Goal: Information Seeking & Learning: Learn about a topic

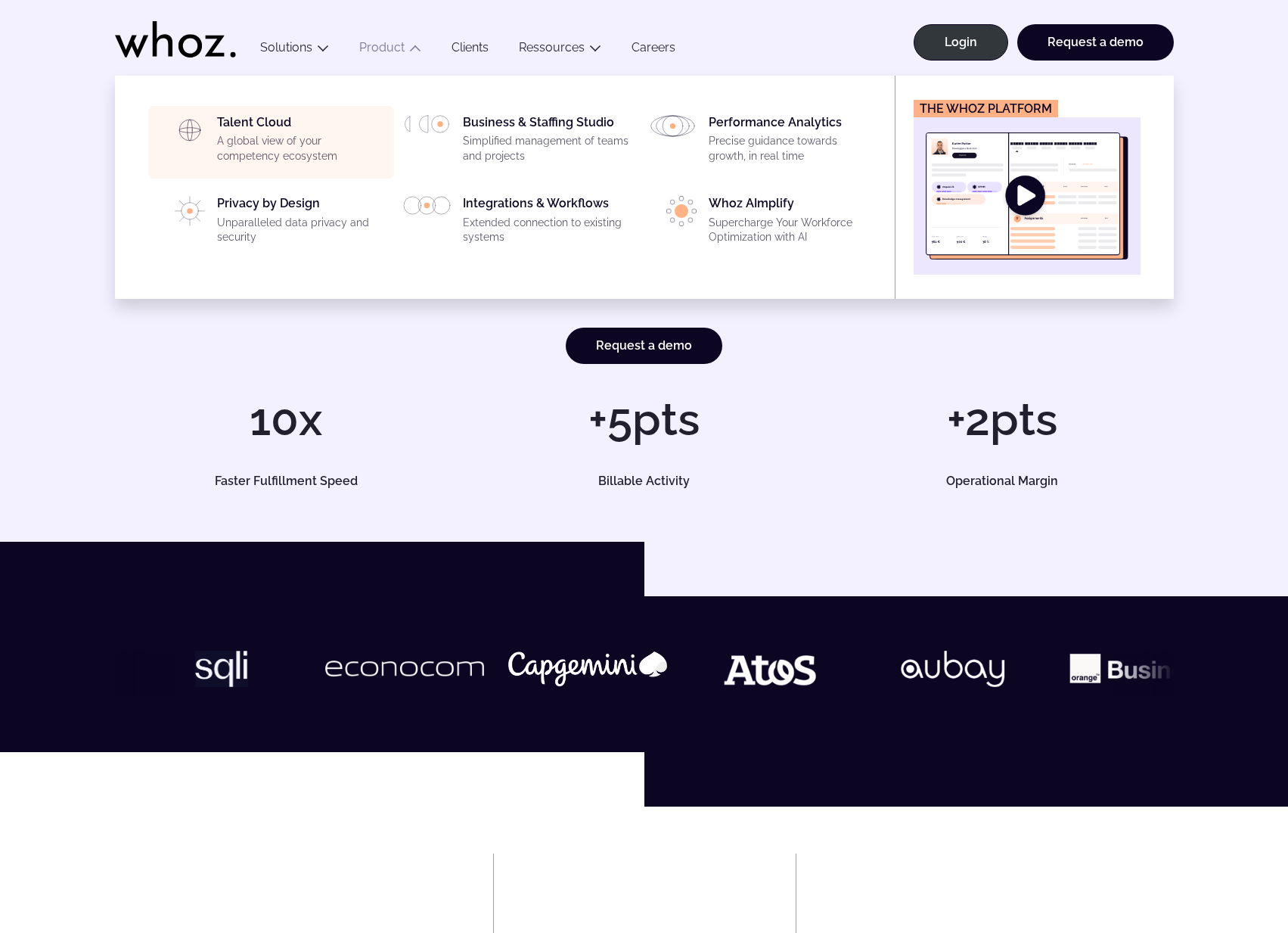
click at [267, 144] on p "A global view of your competency ecosystem" at bounding box center [301, 149] width 168 height 30
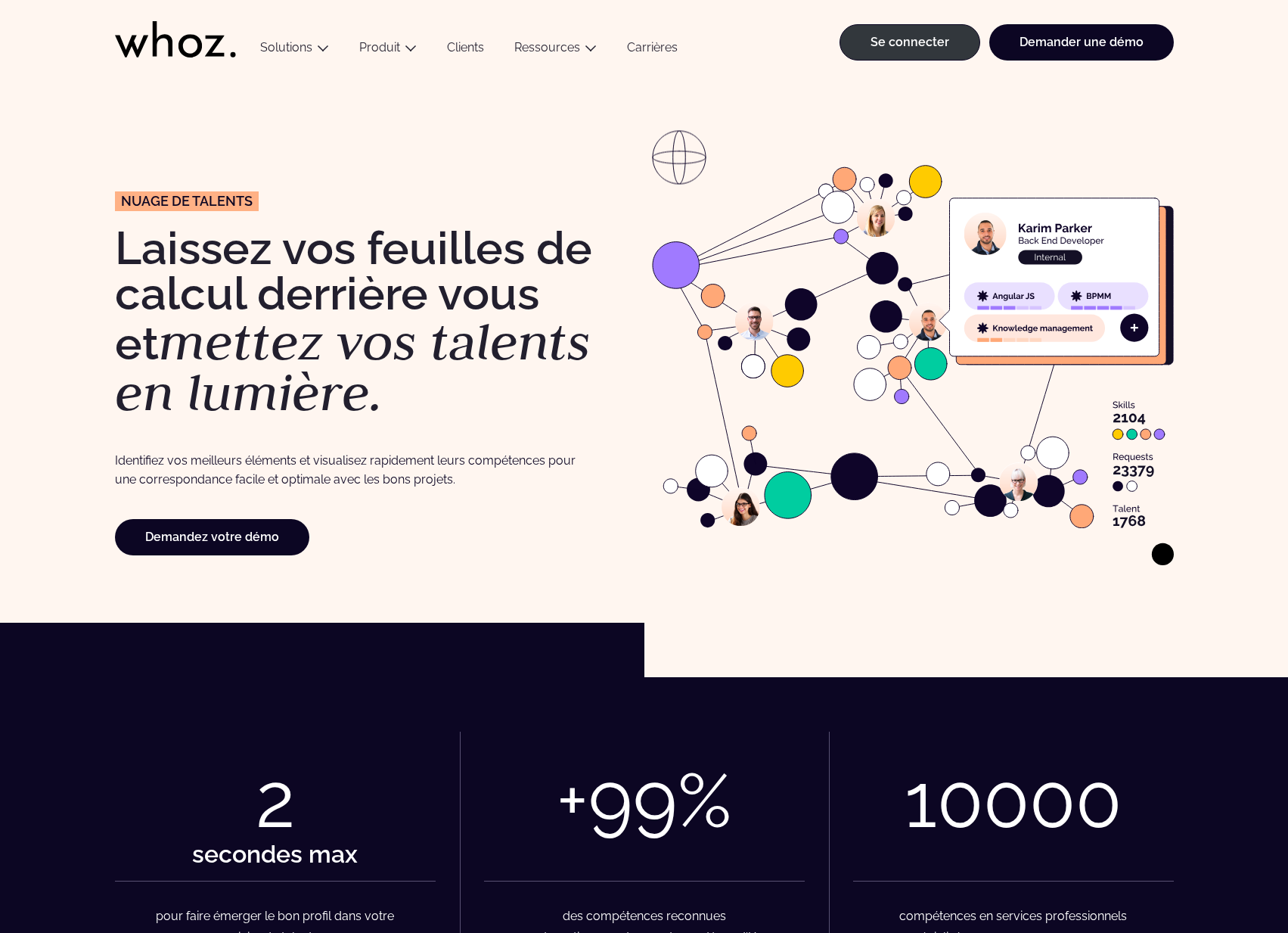
click at [387, 375] on h1 "Laissez vos feuilles de calcul derrière vous et mettez vos talents en lumière." at bounding box center [376, 321] width 522 height 193
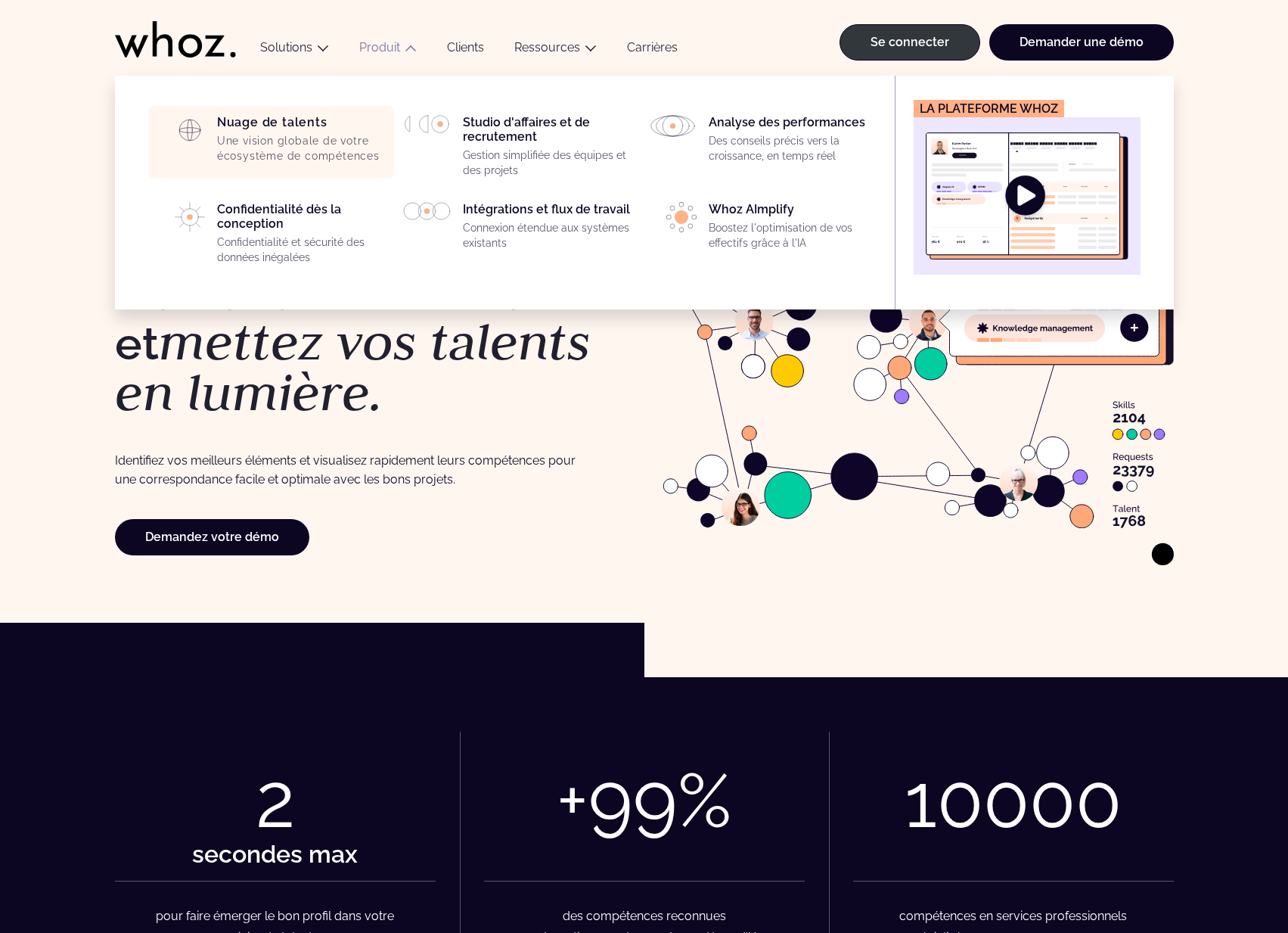
click at [278, 138] on font "Une vision globale de votre écosystème de compétences" at bounding box center [298, 148] width 162 height 27
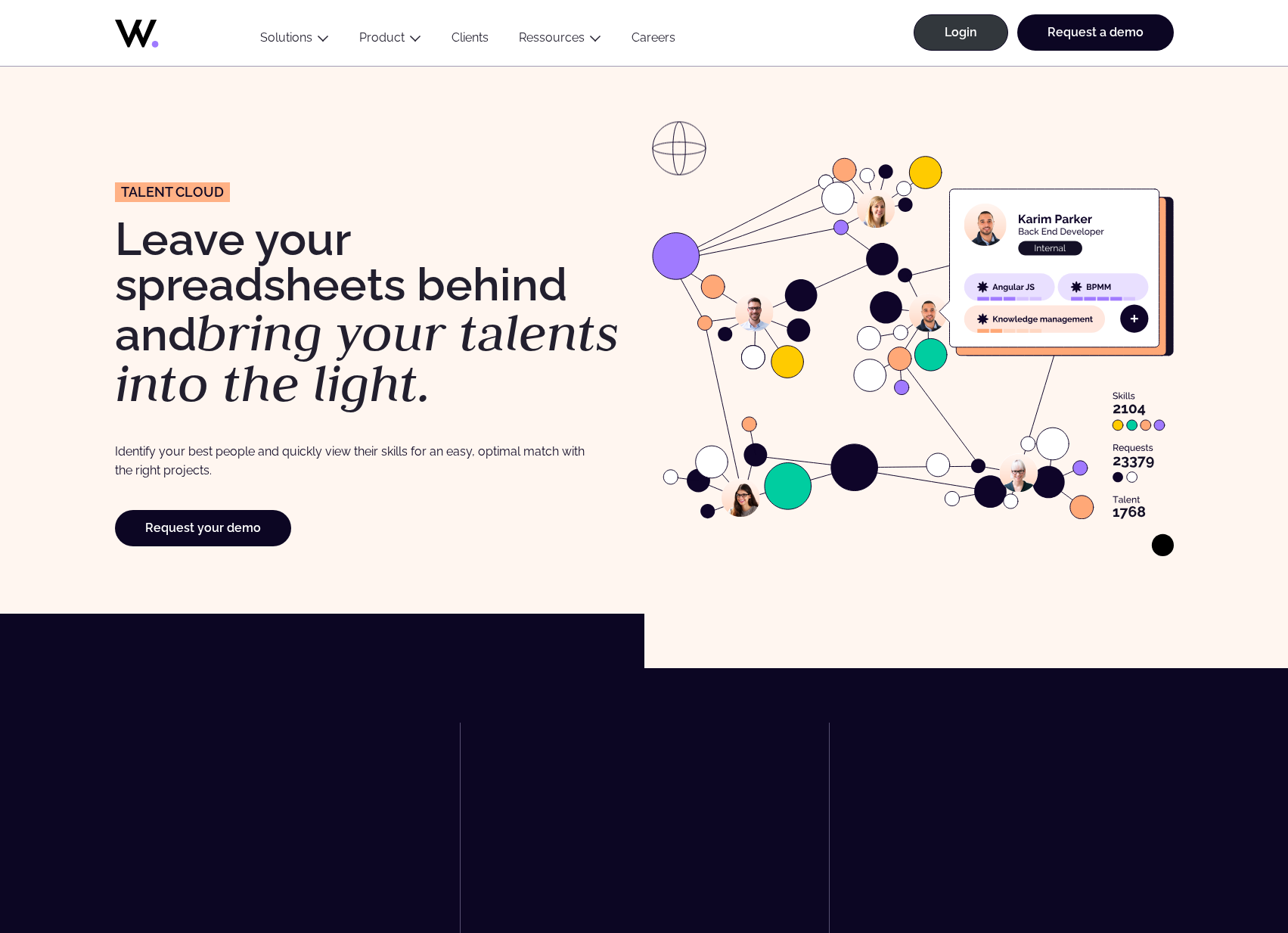
scroll to position [8, 0]
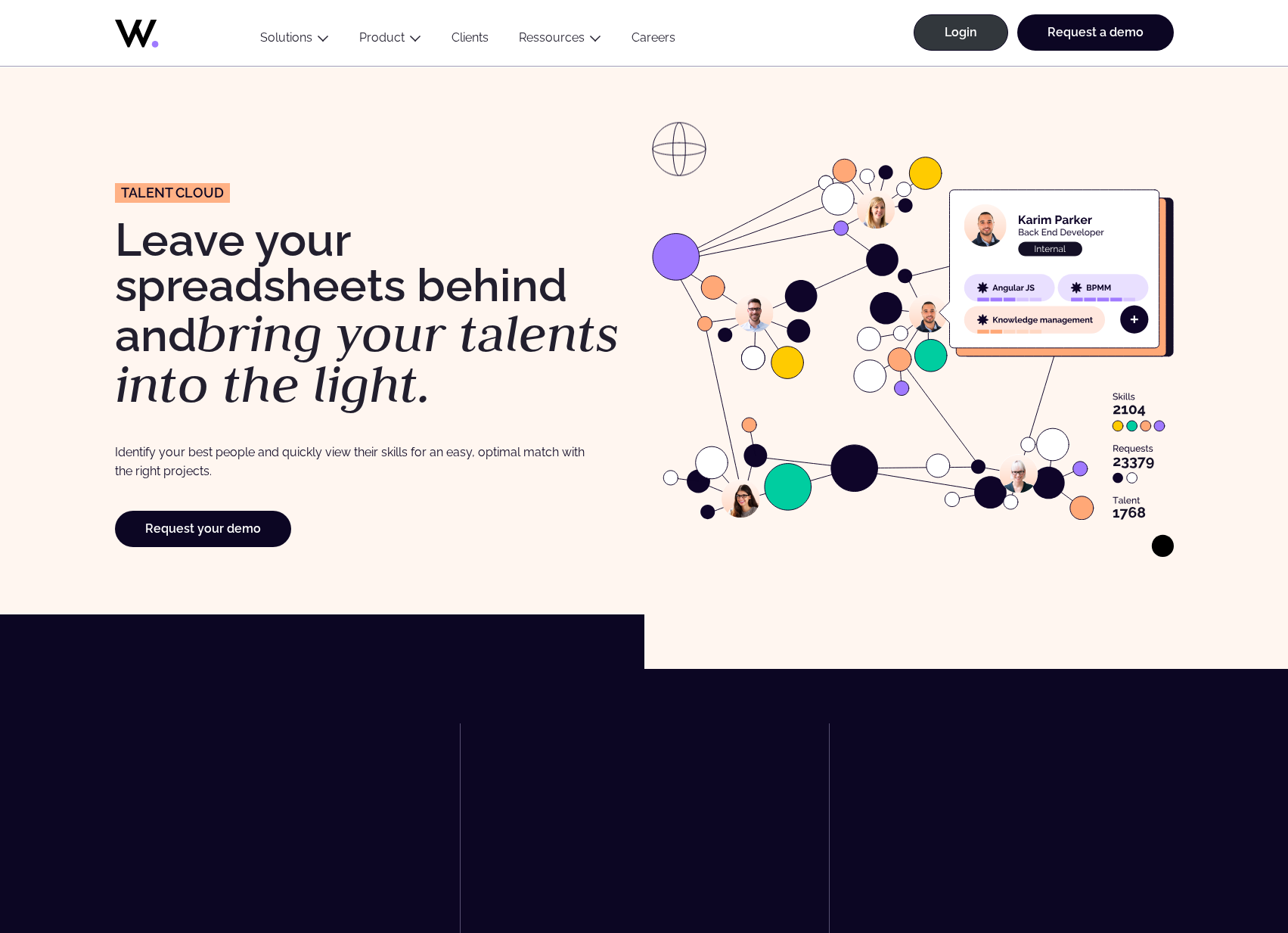
click at [121, 196] on span "Talent Cloud" at bounding box center [172, 193] width 103 height 13
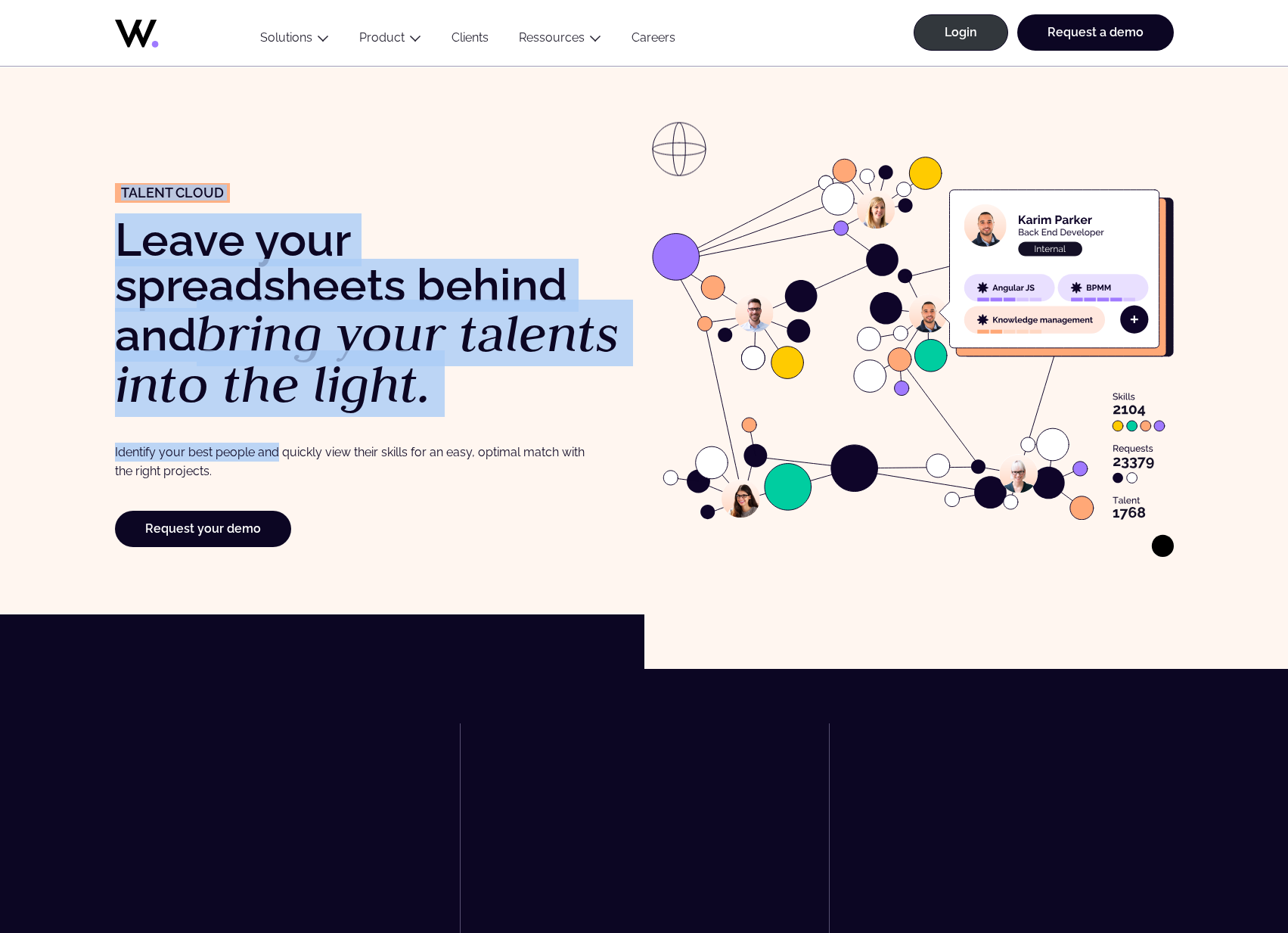
drag, startPoint x: 120, startPoint y: 196, endPoint x: 269, endPoint y: 445, distance: 290.2
click at [269, 445] on div "Talent Cloud Leave your spreadsheets behind and bring your talents into the lig…" at bounding box center [376, 341] width 522 height 413
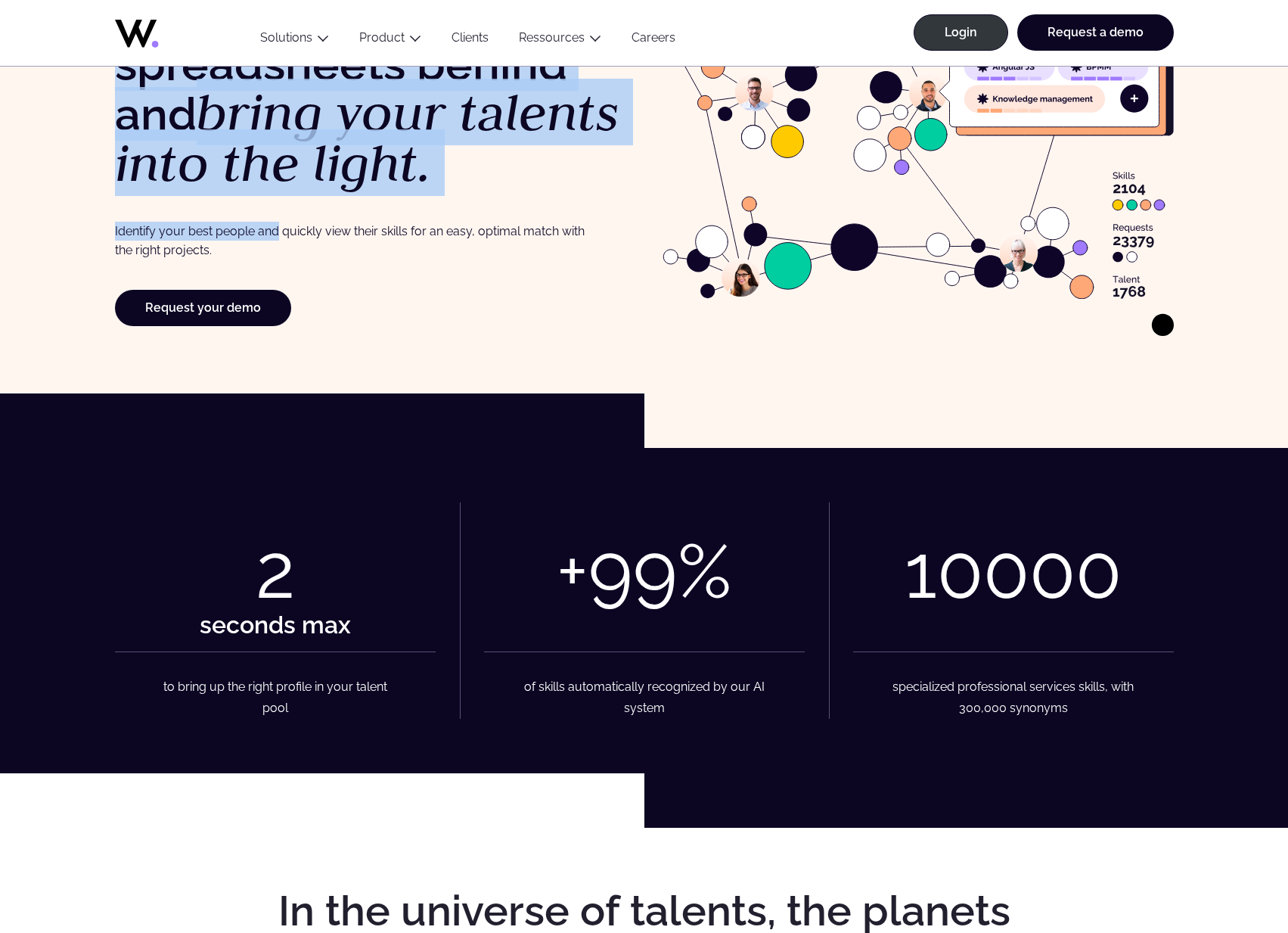
scroll to position [0, 0]
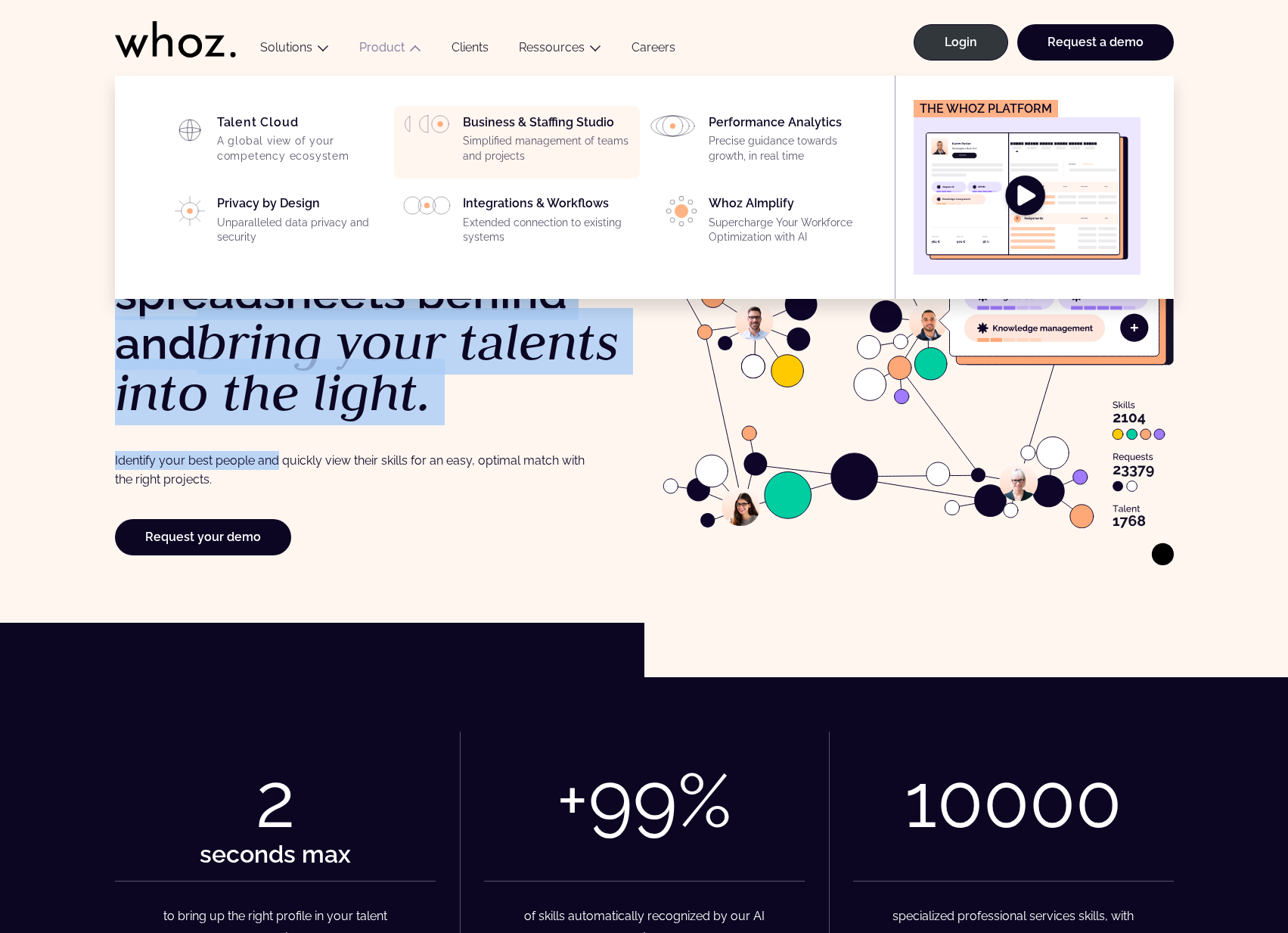
click at [488, 133] on div "Business & Staffing Studio Simplified management of teams and projects" at bounding box center [547, 143] width 168 height 55
